Goal: Check status: Check status

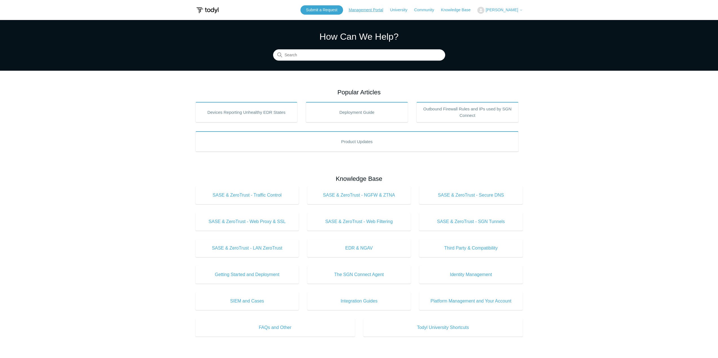
click at [363, 10] on link "Management Portal" at bounding box center [369, 10] width 40 height 6
click at [508, 10] on span "[PERSON_NAME]" at bounding box center [501, 10] width 32 height 5
click at [513, 20] on link "My Support Requests" at bounding box center [504, 22] width 55 height 10
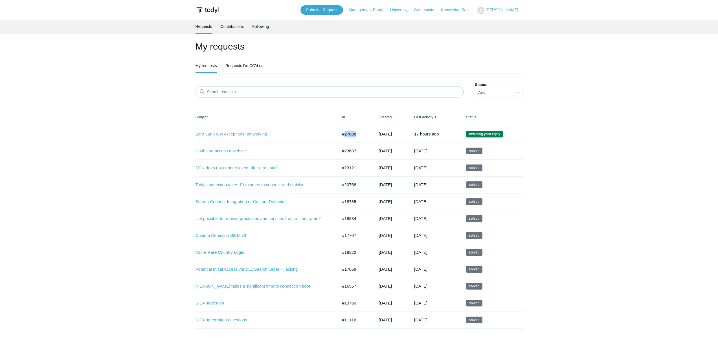
drag, startPoint x: 357, startPoint y: 135, endPoint x: 343, endPoint y: 135, distance: 13.5
click at [343, 135] on td "#27088" at bounding box center [354, 134] width 37 height 17
copy td "27088"
